Goal: Transaction & Acquisition: Purchase product/service

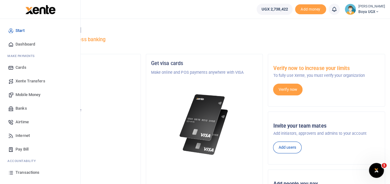
click at [39, 92] on span "Mobile Money" at bounding box center [28, 95] width 25 height 6
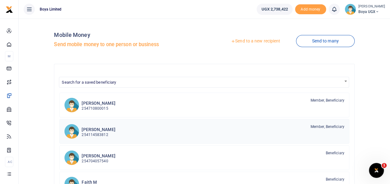
click at [155, 131] on div "Maryann M 254114583812 Member, Beneficiary" at bounding box center [213, 131] width 262 height 14
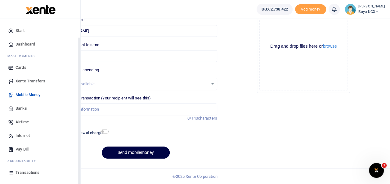
scroll to position [37, 0]
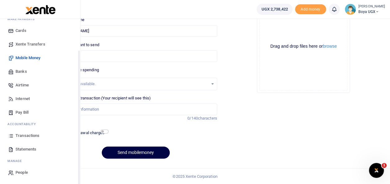
click at [32, 133] on span "Transactions" at bounding box center [28, 136] width 24 height 6
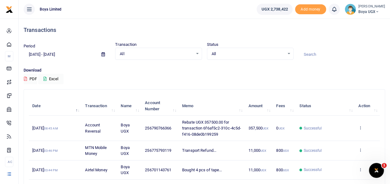
scroll to position [18, 0]
